Goal: Task Accomplishment & Management: Use online tool/utility

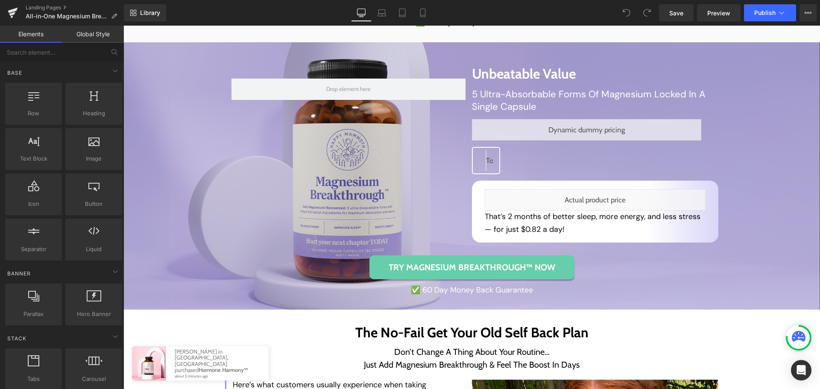
scroll to position [3461, 0]
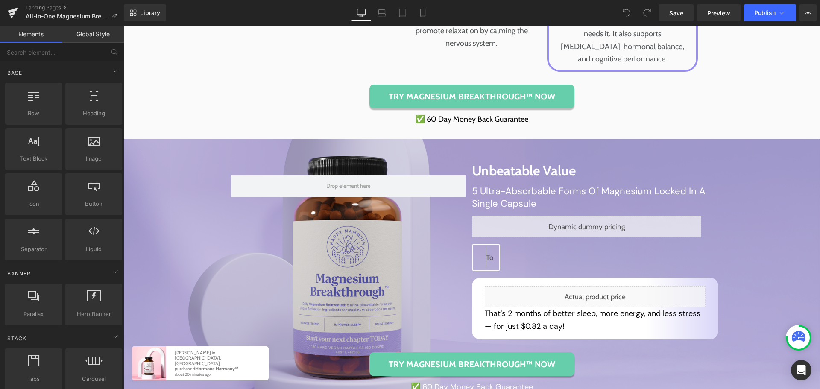
scroll to position [3376, 0]
